Goal: Complete application form

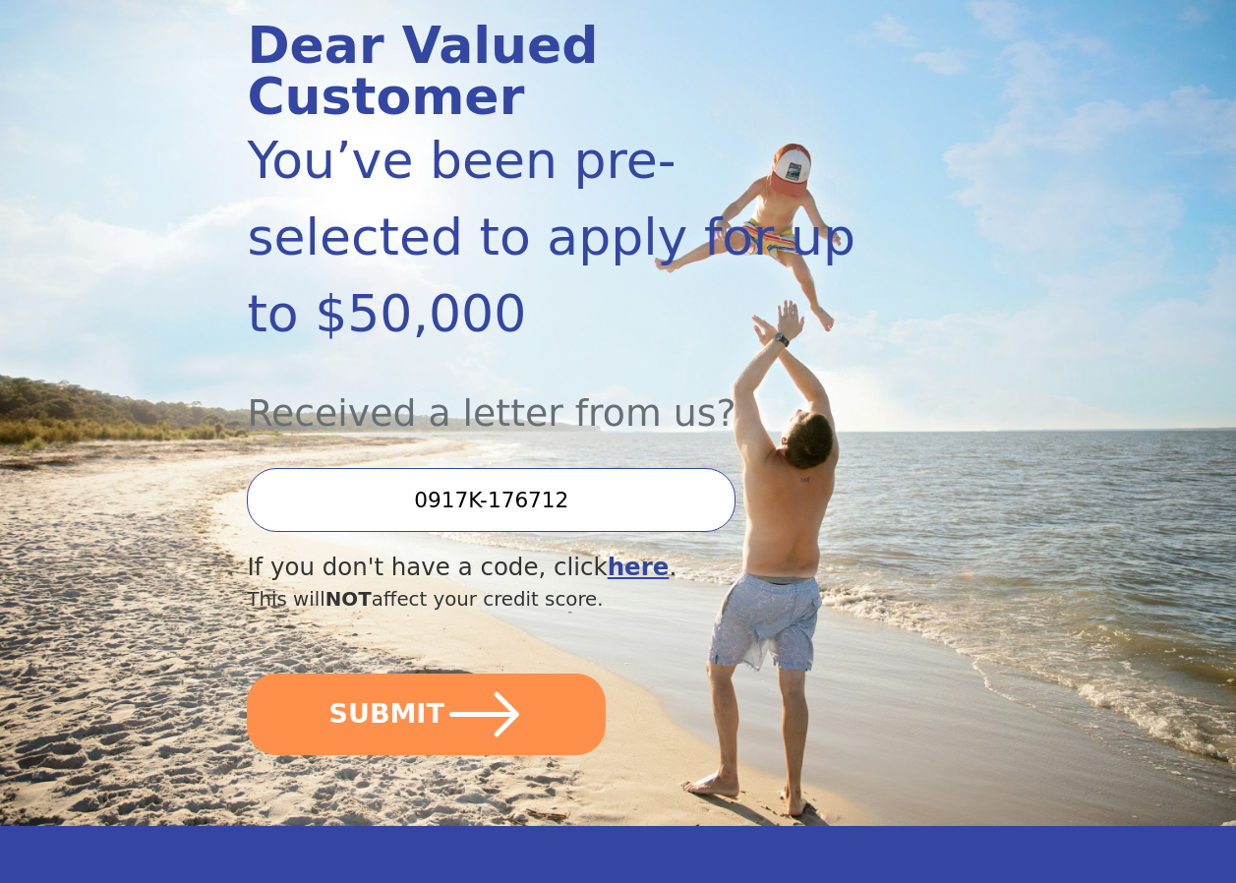
scroll to position [295, 0]
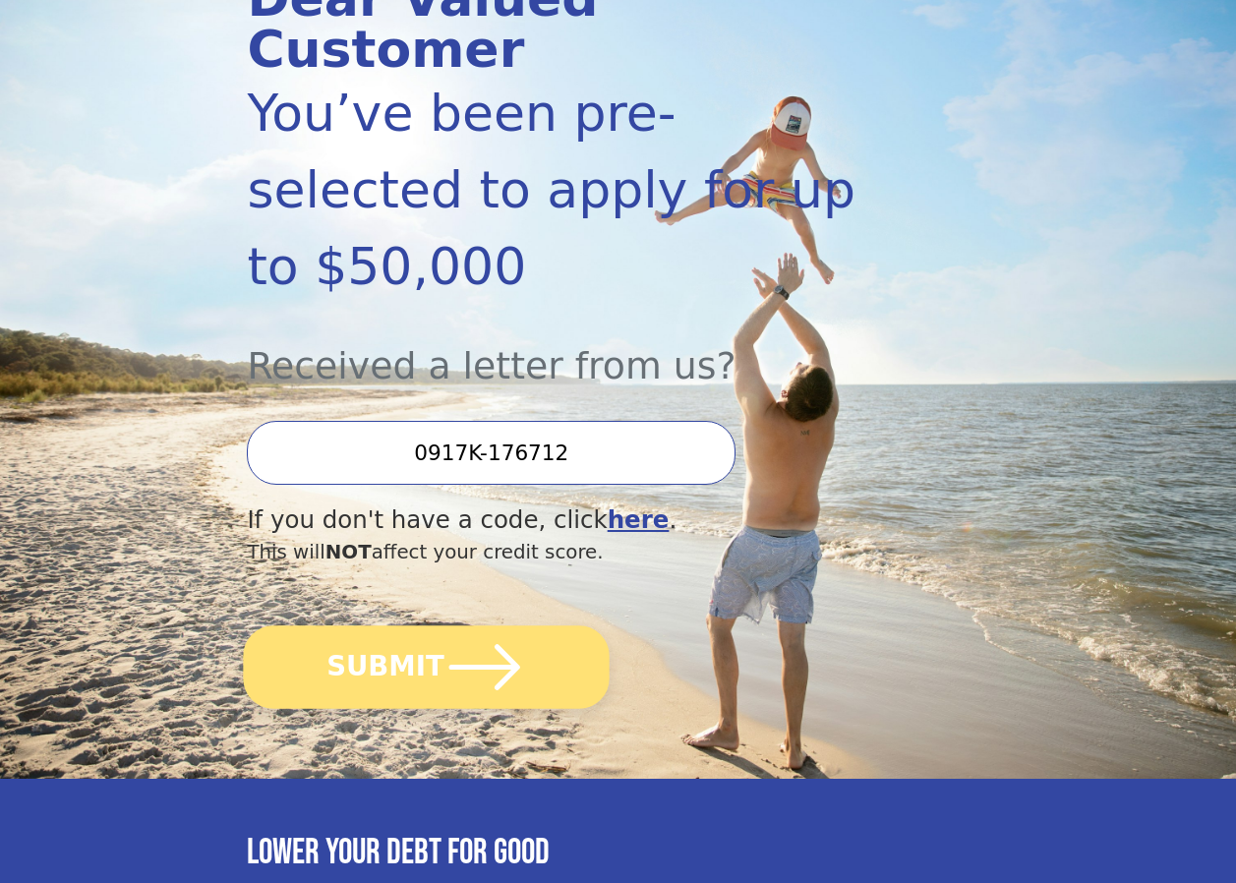
click at [495, 644] on icon "submit" at bounding box center [484, 666] width 71 height 45
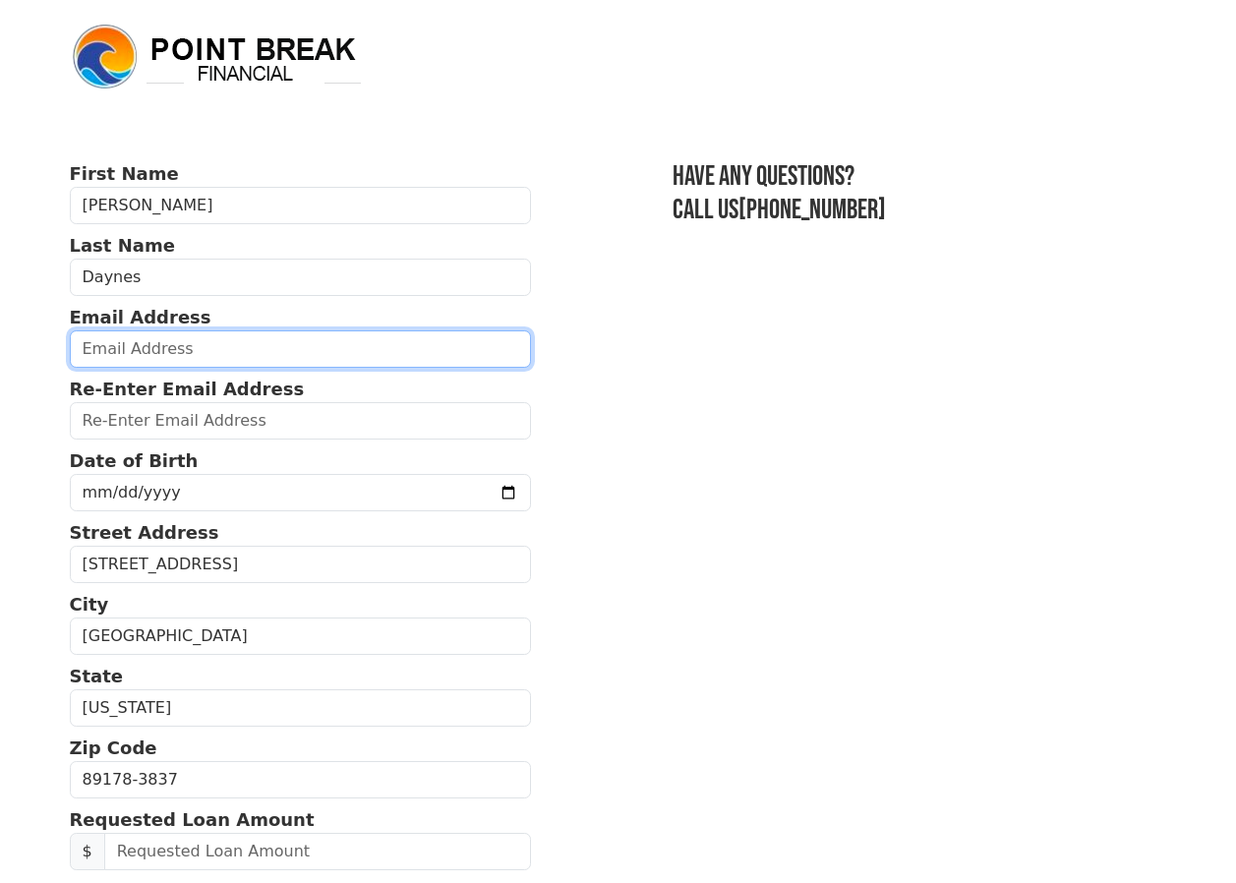
click at [156, 358] on input "email" at bounding box center [301, 348] width 462 height 37
type input "[EMAIL_ADDRESS][DOMAIN_NAME]"
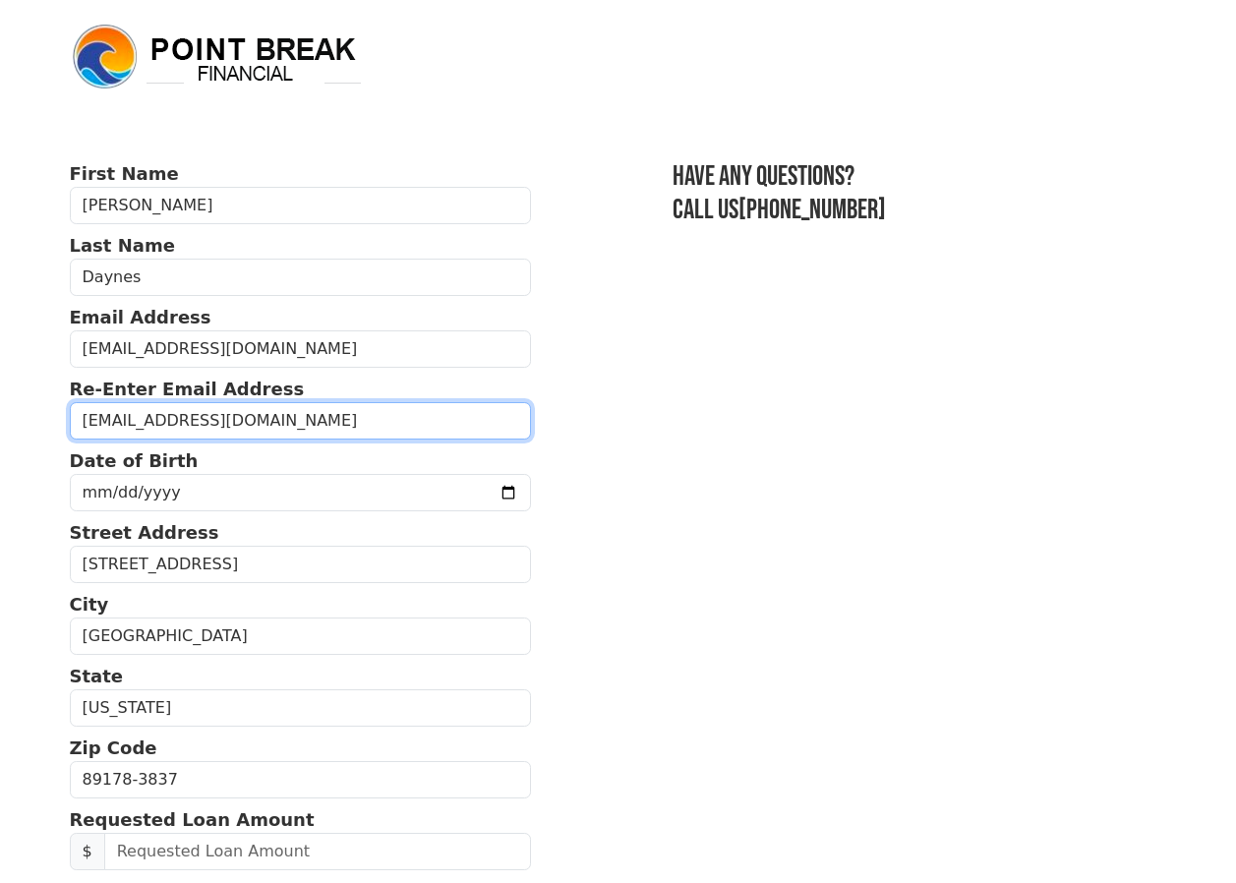
type input "[EMAIL_ADDRESS][DOMAIN_NAME]"
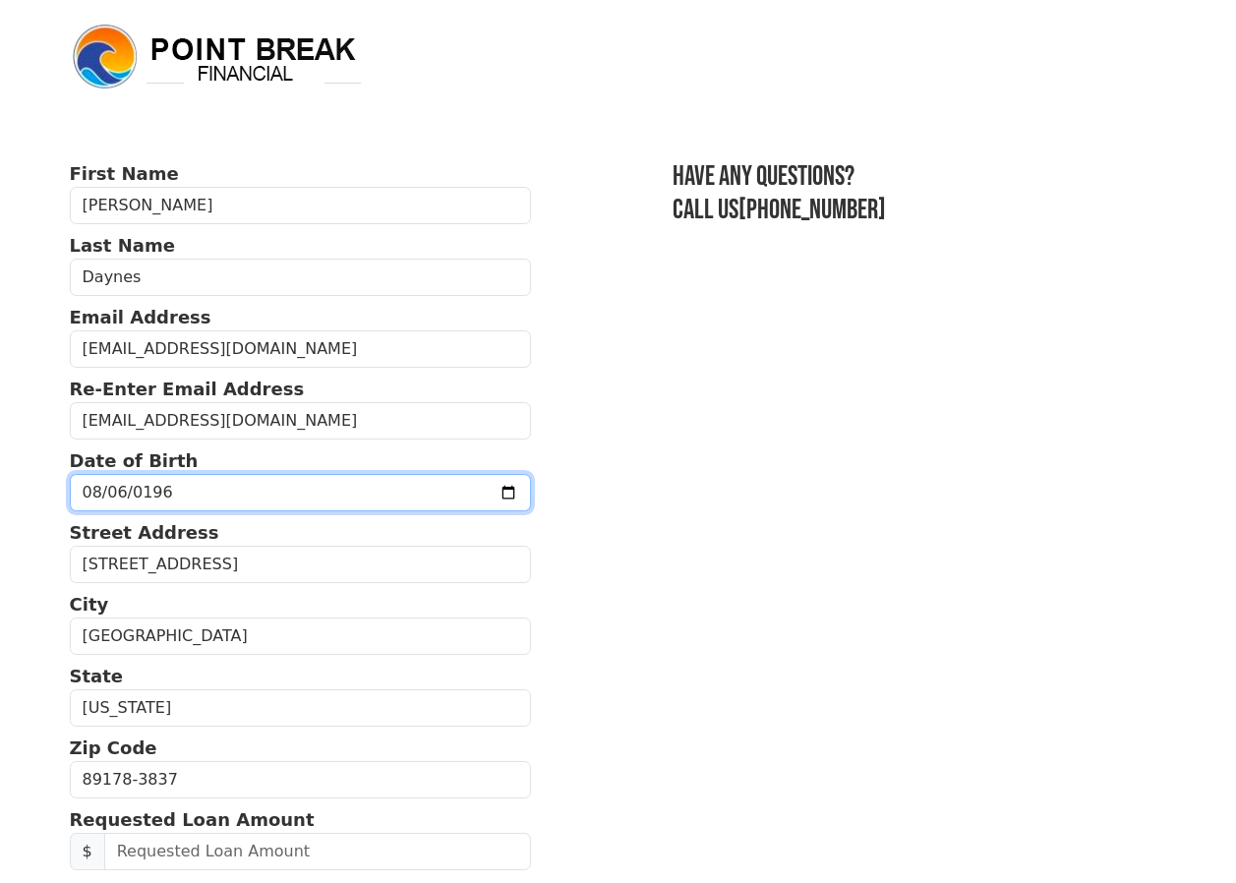
type input "[DATE]"
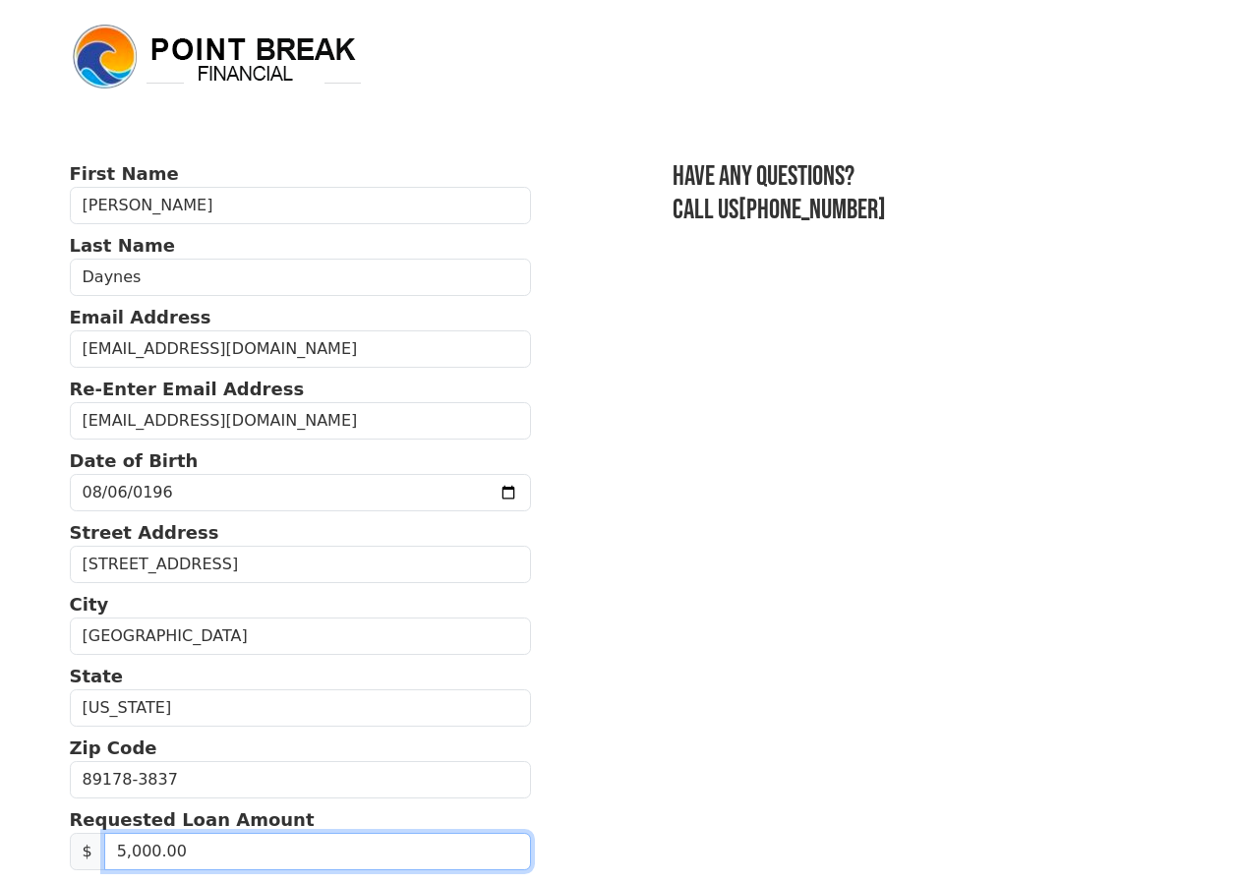
type input "50,000.00"
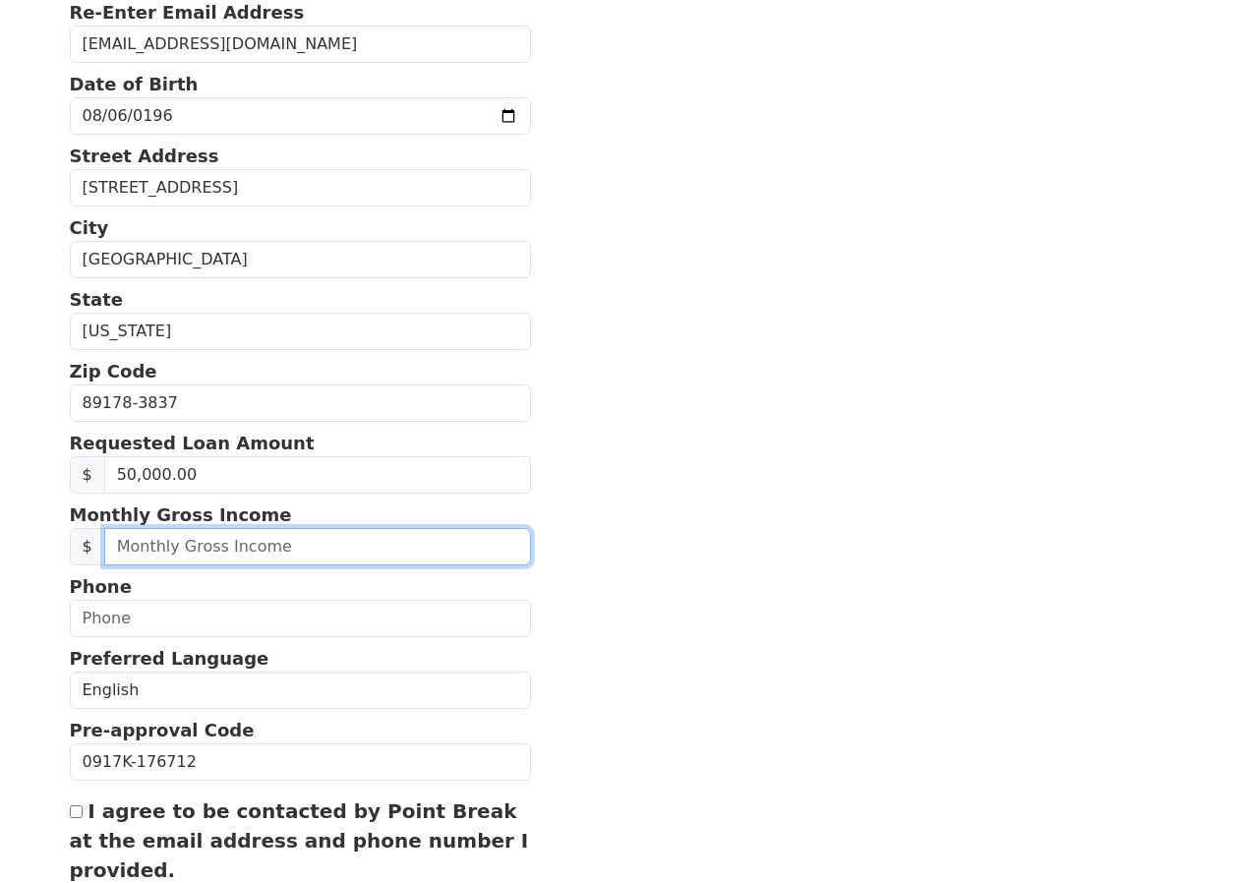
scroll to position [482, 0]
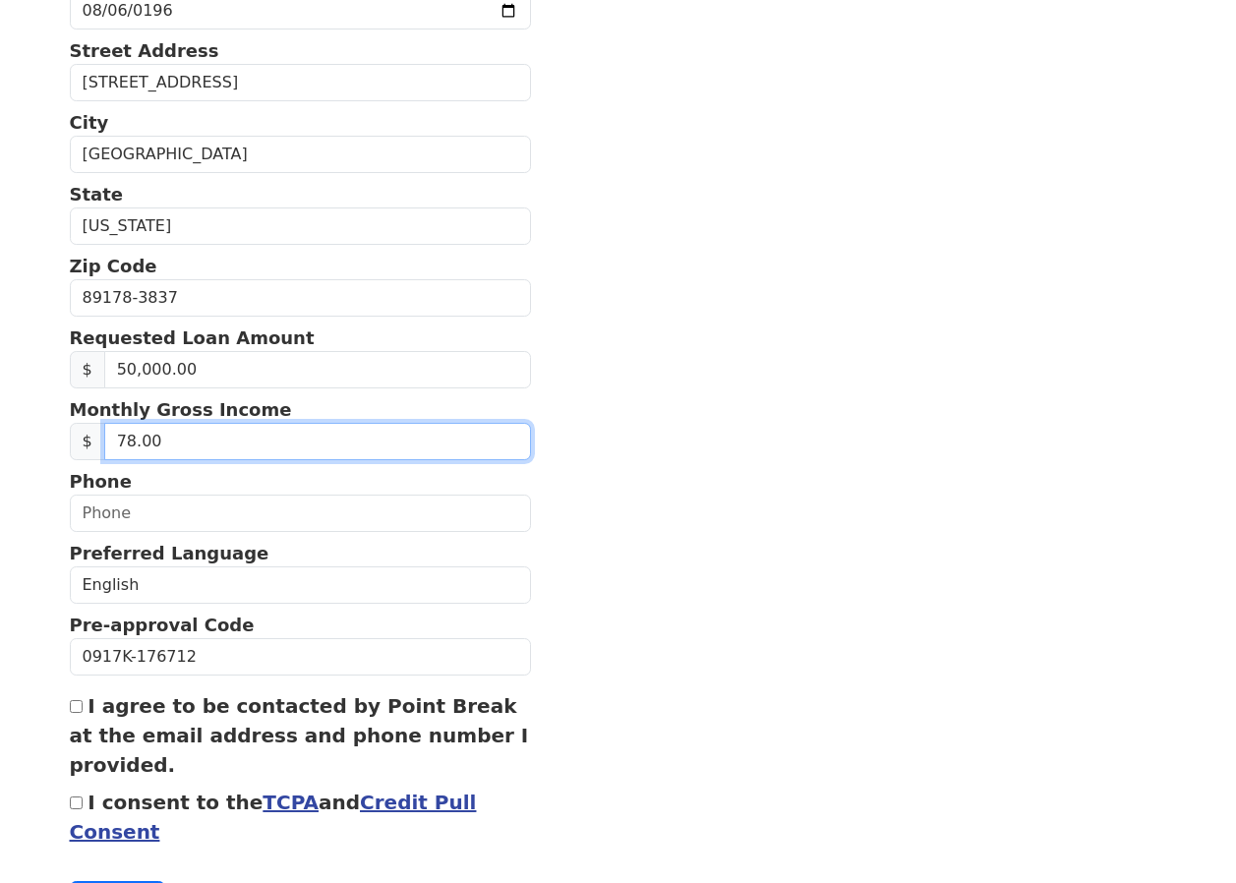
type input "7.00"
type input "8,000.00"
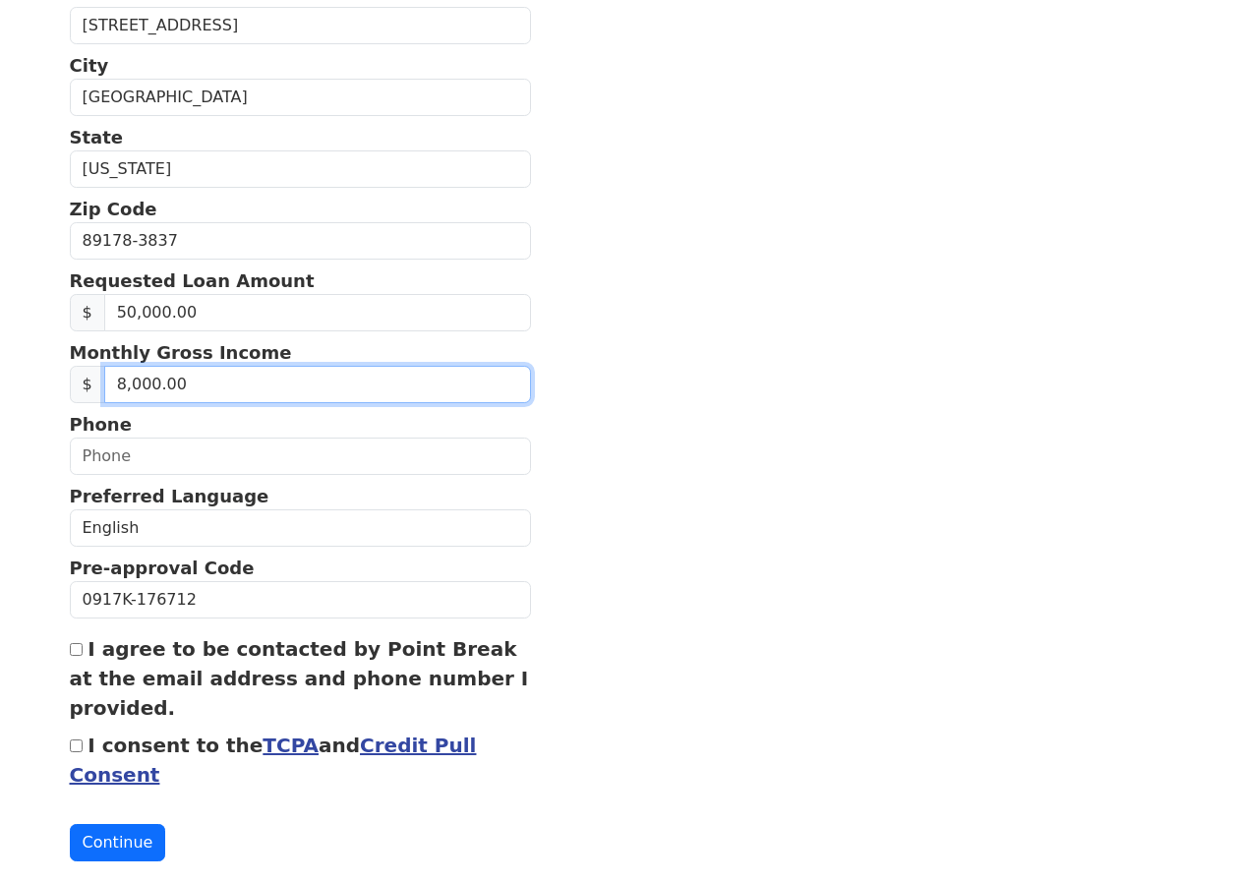
scroll to position [570, 0]
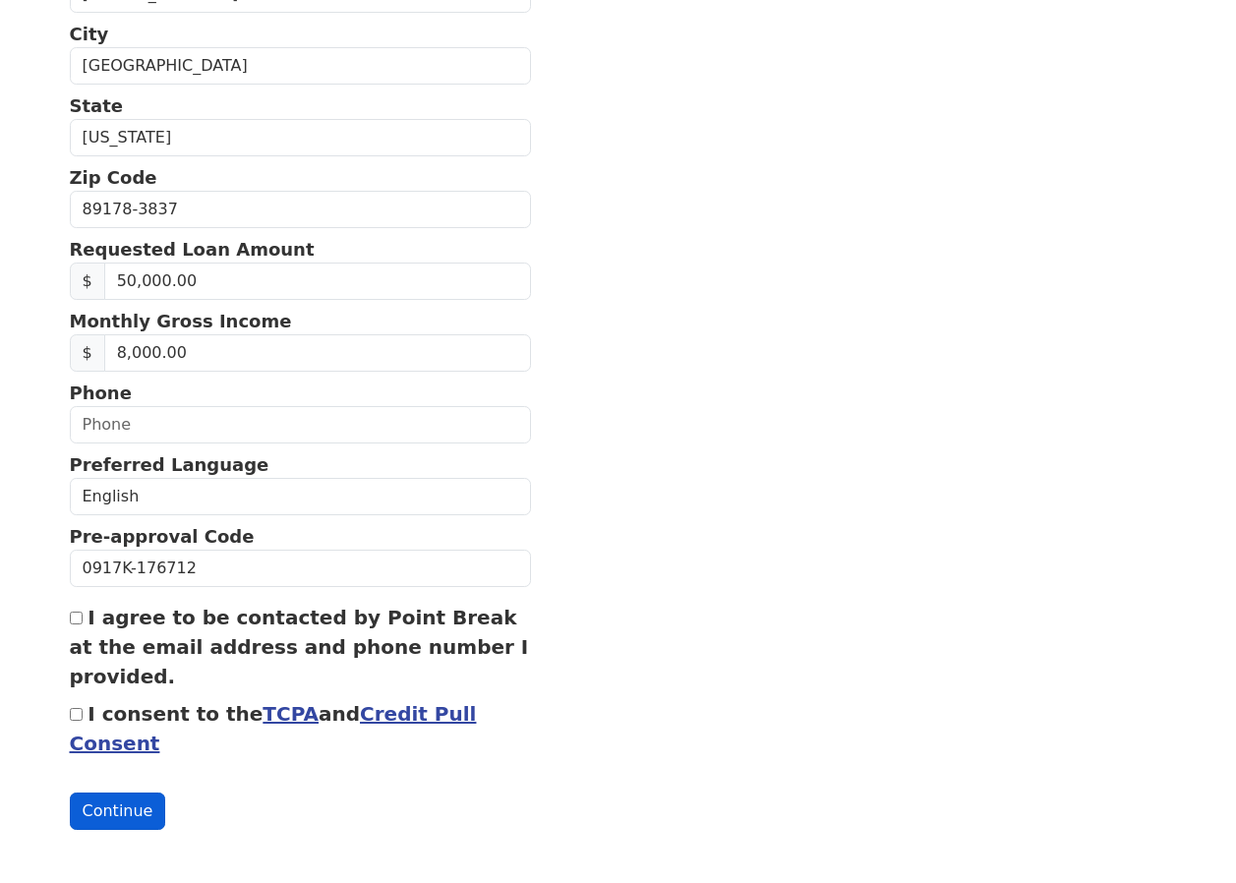
click at [99, 814] on button "Continue" at bounding box center [118, 811] width 96 height 37
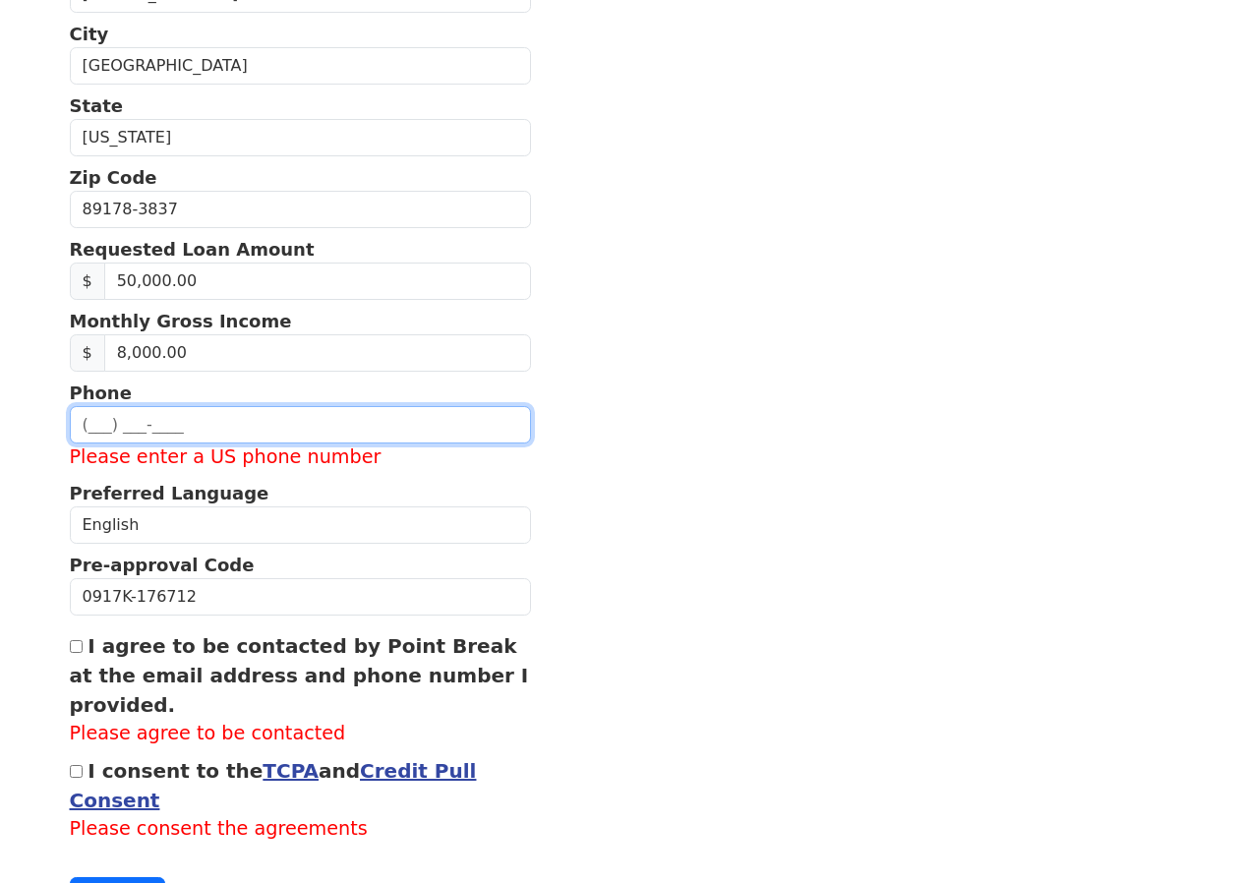
click at [131, 424] on input "text" at bounding box center [301, 424] width 462 height 37
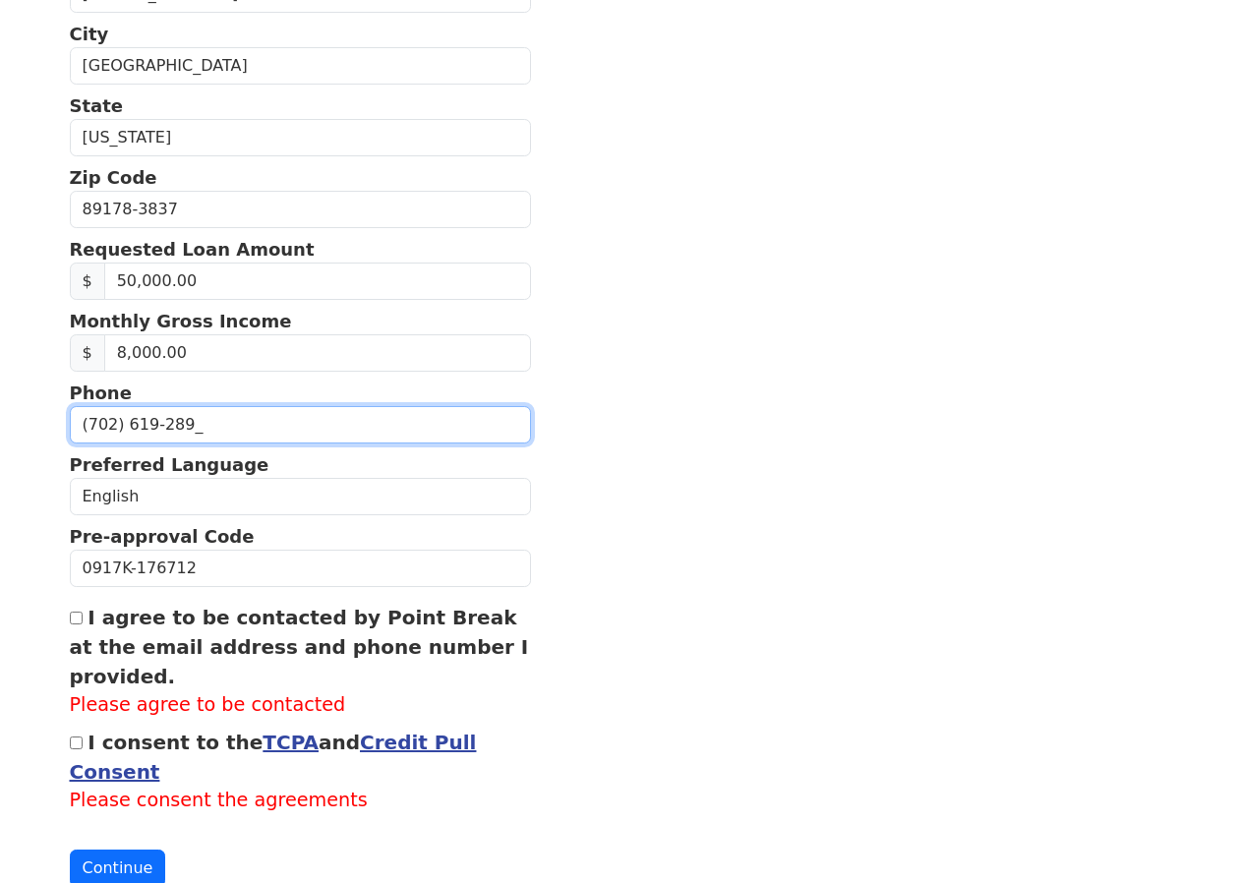
type input "[PHONE_NUMBER]"
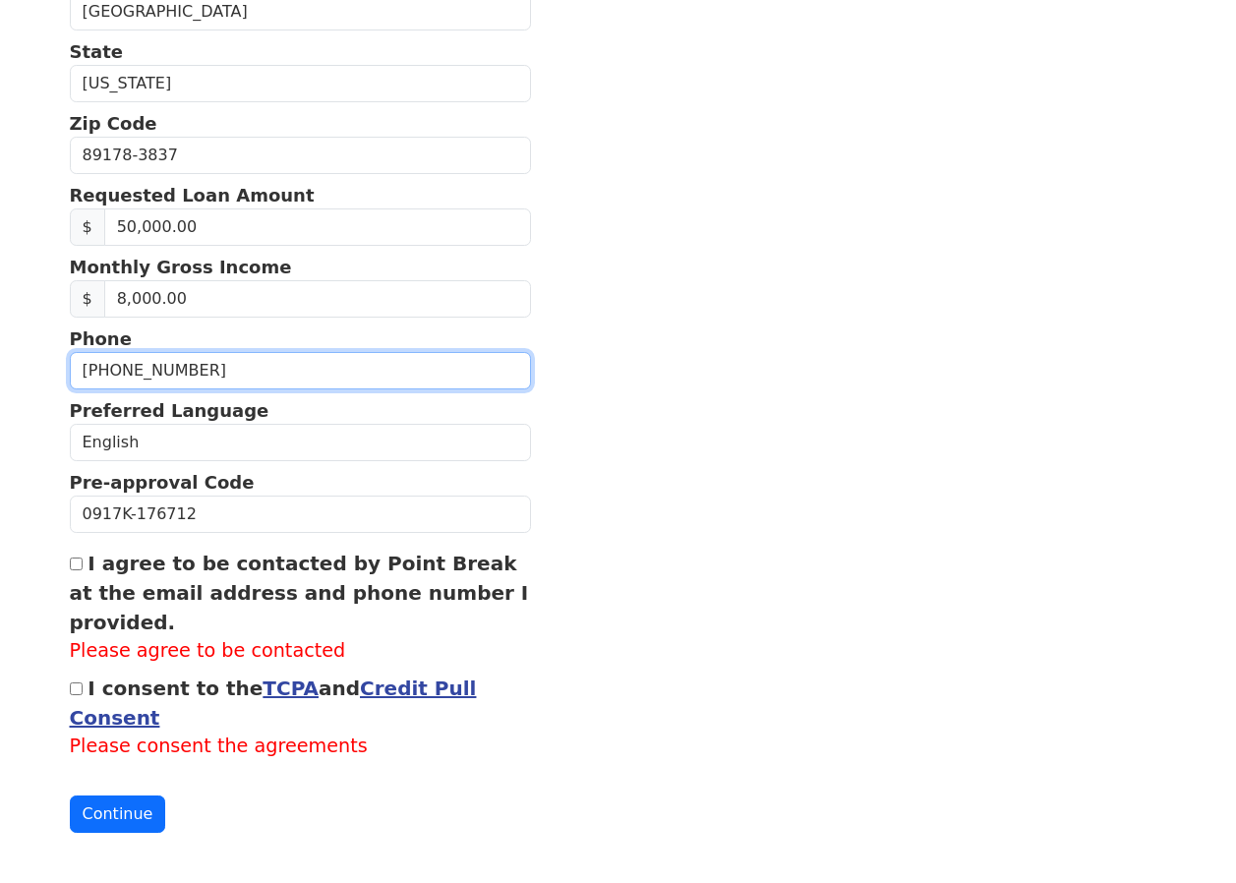
scroll to position [627, 0]
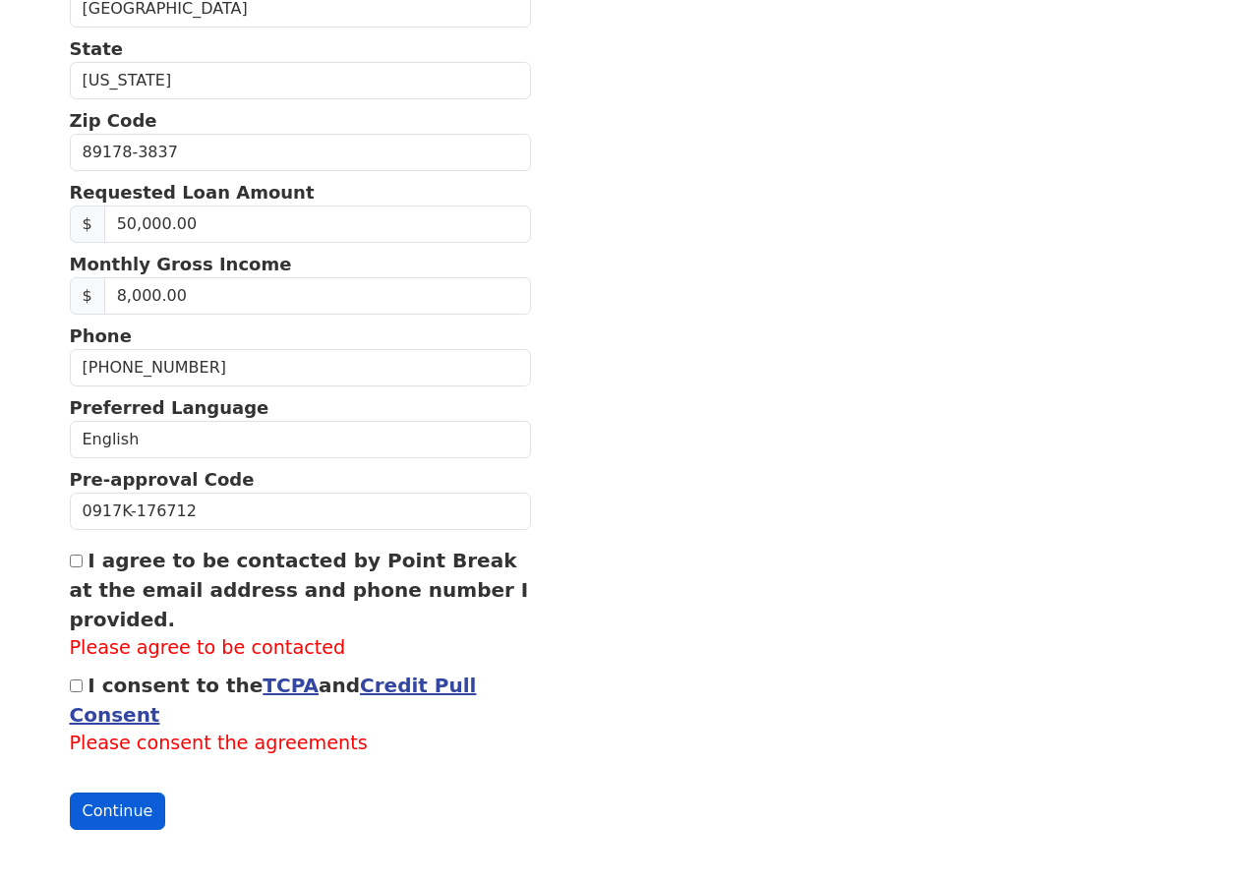
click at [128, 804] on button "Continue" at bounding box center [118, 811] width 96 height 37
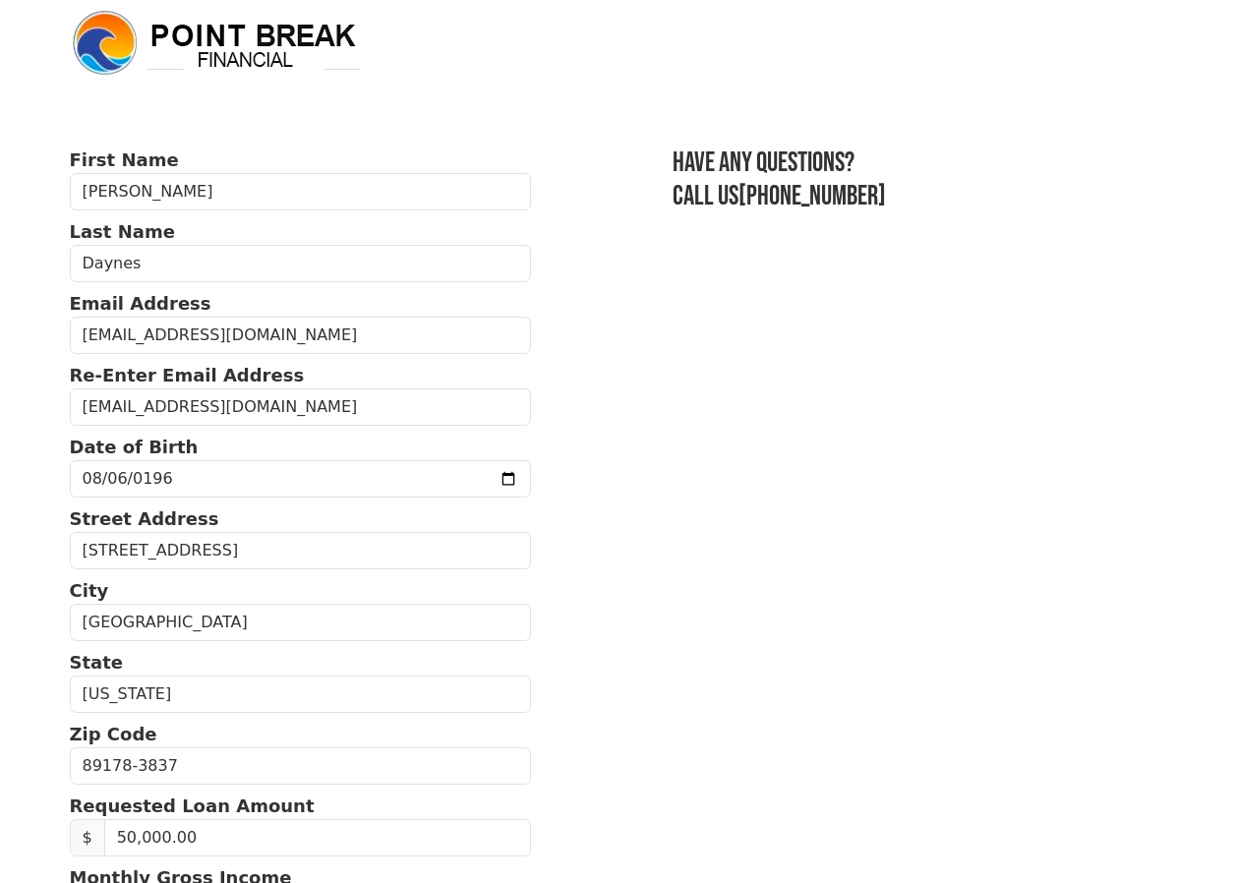
scroll to position [0, 0]
